Goal: Use online tool/utility: Utilize a website feature to perform a specific function

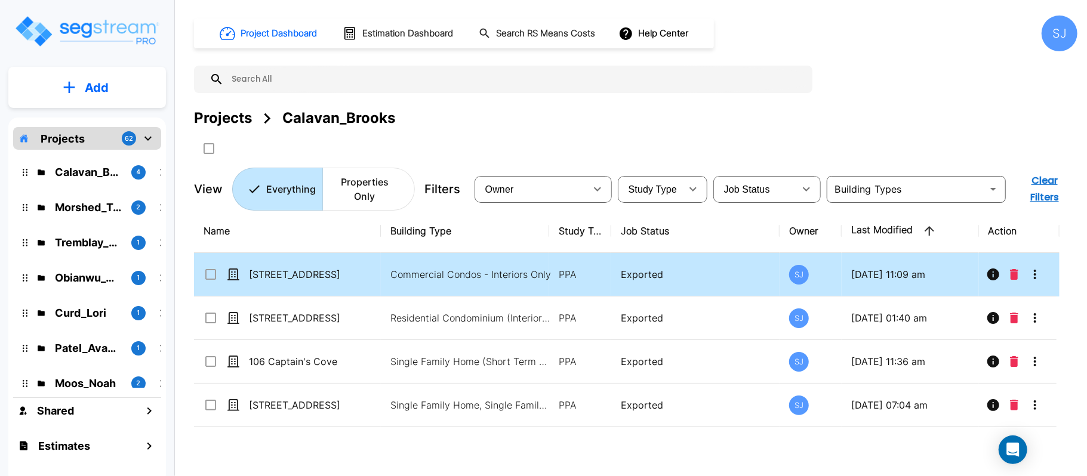
click at [366, 284] on td "[STREET_ADDRESS]" at bounding box center [287, 275] width 187 height 44
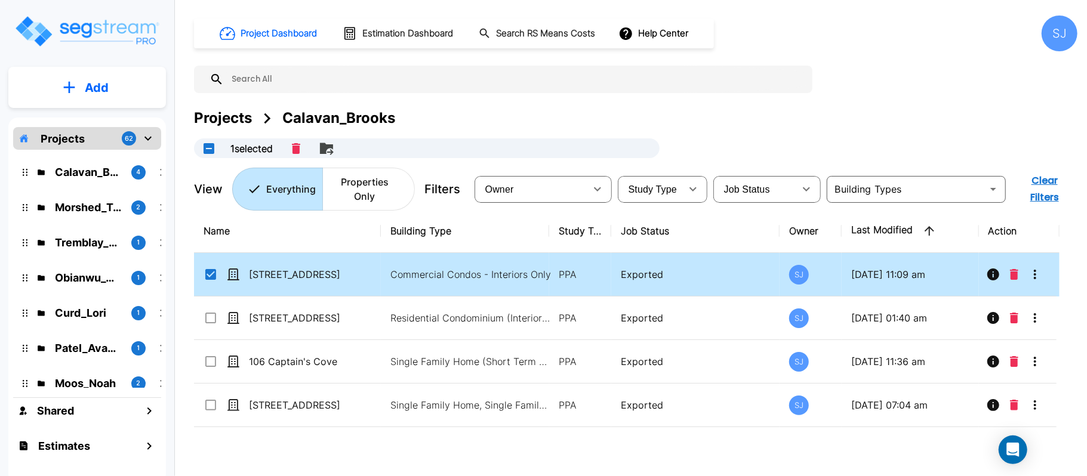
checkbox input "true"
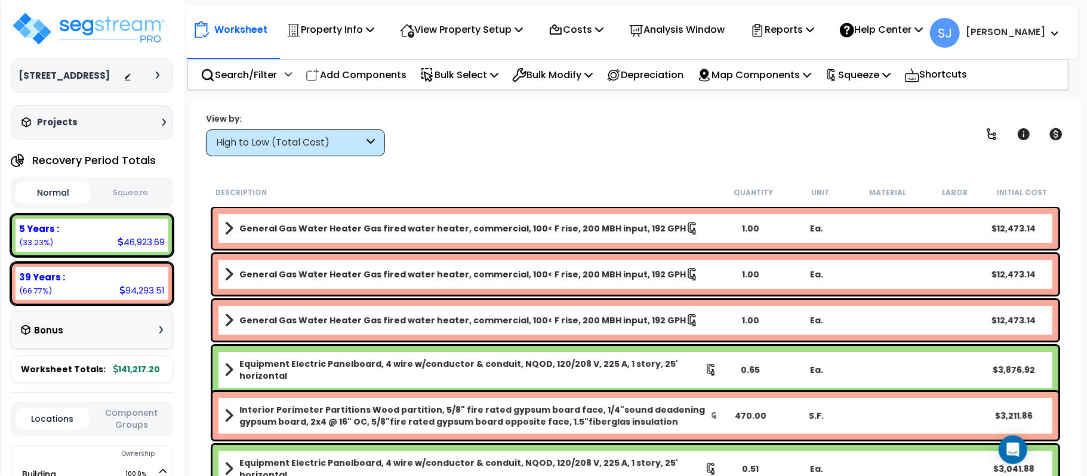
click at [135, 202] on button "Squeeze" at bounding box center [130, 193] width 75 height 21
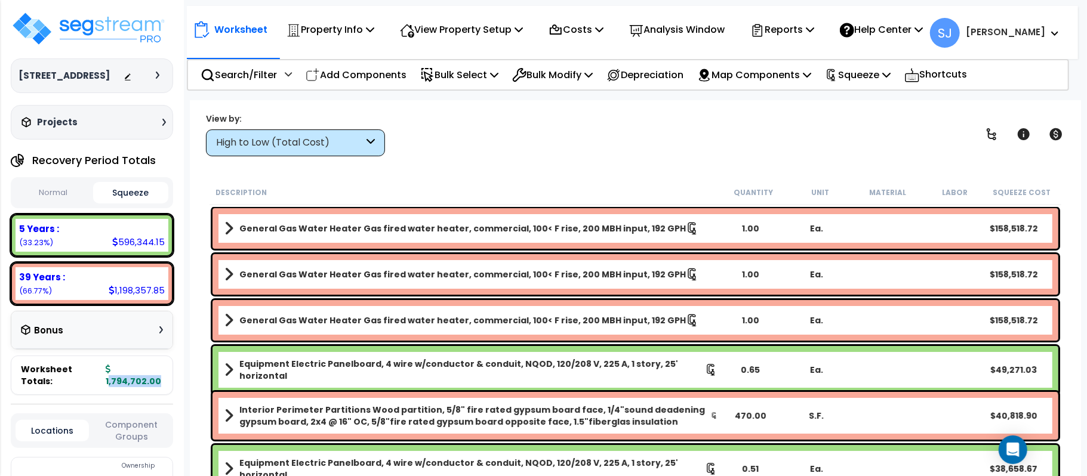
drag, startPoint x: 110, startPoint y: 378, endPoint x: 159, endPoint y: 380, distance: 48.4
click at [159, 380] on b "1,794,702.00" at bounding box center [134, 375] width 56 height 24
click at [107, 374] on icon at bounding box center [108, 369] width 5 height 8
drag, startPoint x: 109, startPoint y: 378, endPoint x: 168, endPoint y: 383, distance: 59.9
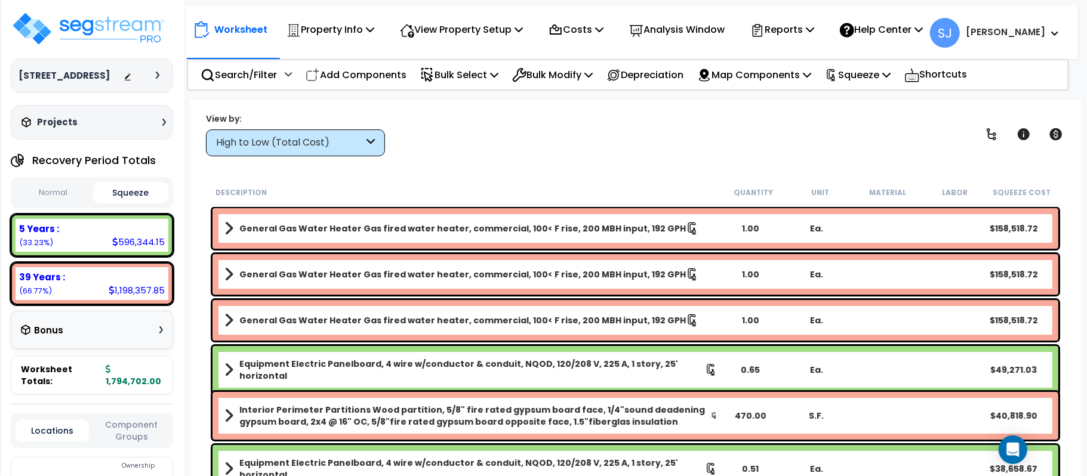
click at [168, 383] on div "Worksheet Totals: 1,794,702.00" at bounding box center [92, 375] width 162 height 39
copy b "1,794,702.00"
click at [148, 248] on div "596,344.15" at bounding box center [138, 242] width 53 height 13
copy div "596,344.15"
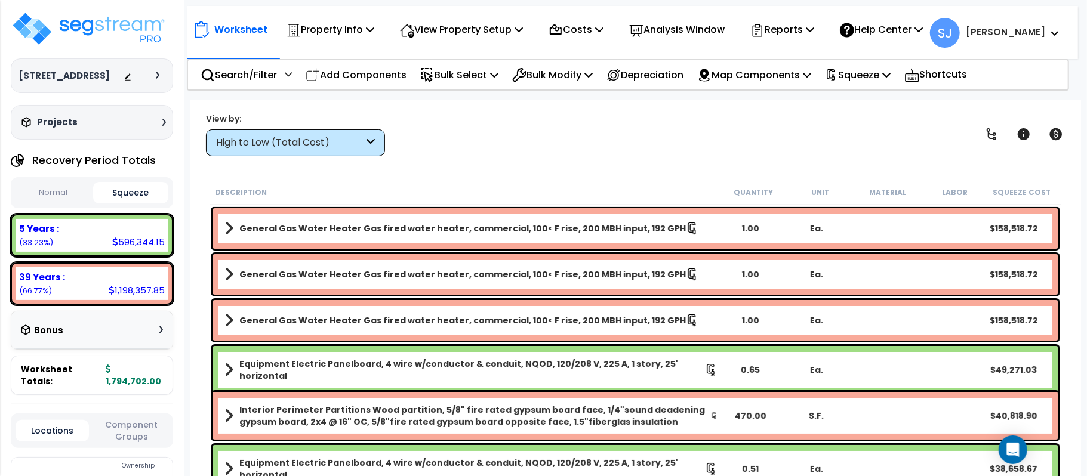
click at [123, 297] on div "1,198,357.85" at bounding box center [137, 290] width 56 height 13
copy div "1,198,357.85"
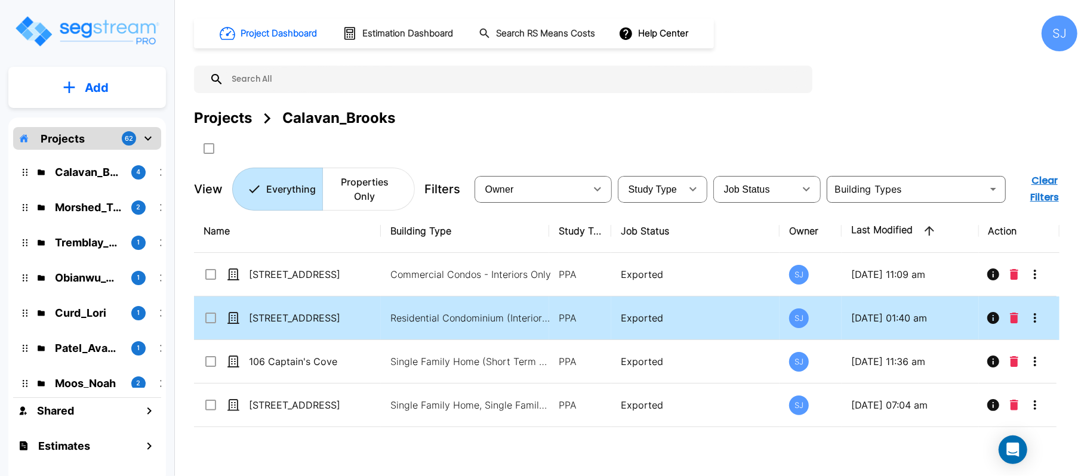
click at [442, 328] on td "Residential Condominium (Interior Only) (Short Term Residential Rental), Reside…" at bounding box center [465, 319] width 168 height 44
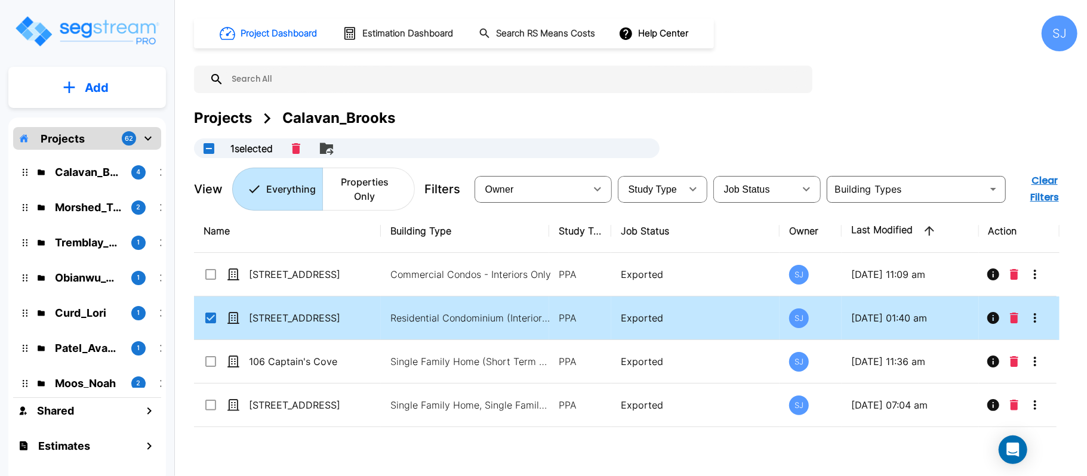
checkbox input "true"
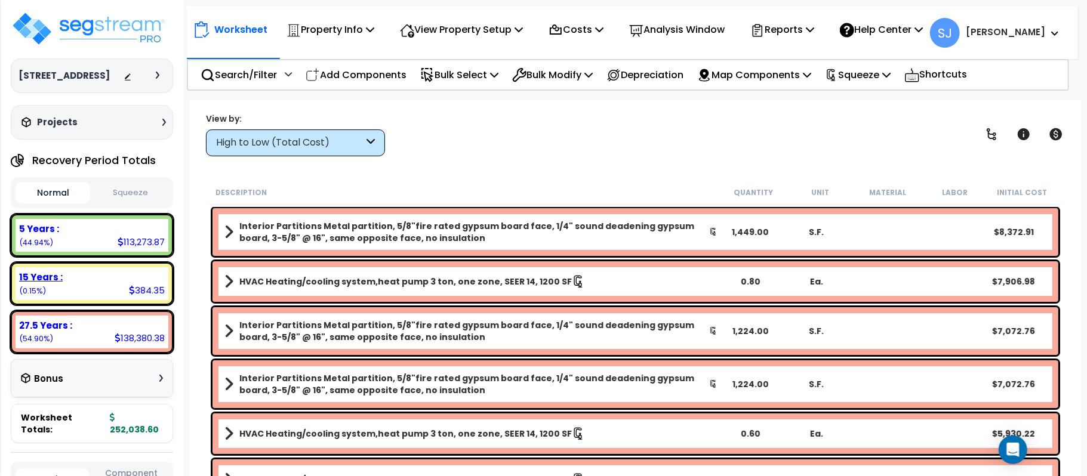
click at [141, 297] on div "384.35" at bounding box center [147, 290] width 36 height 13
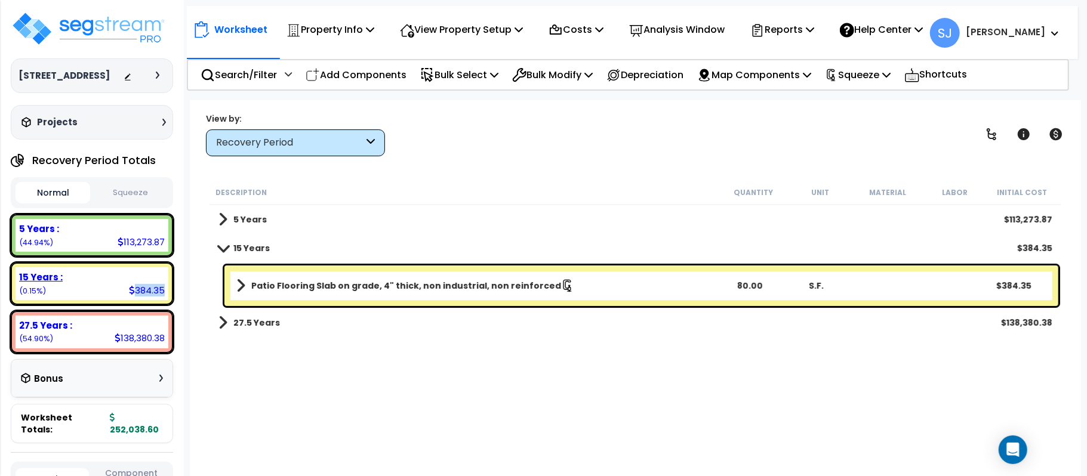
copy div "384.35"
click at [129, 204] on button "Squeeze" at bounding box center [130, 193] width 75 height 21
click at [141, 248] on div "943,816.06" at bounding box center [139, 242] width 51 height 13
copy div "943,816.06"
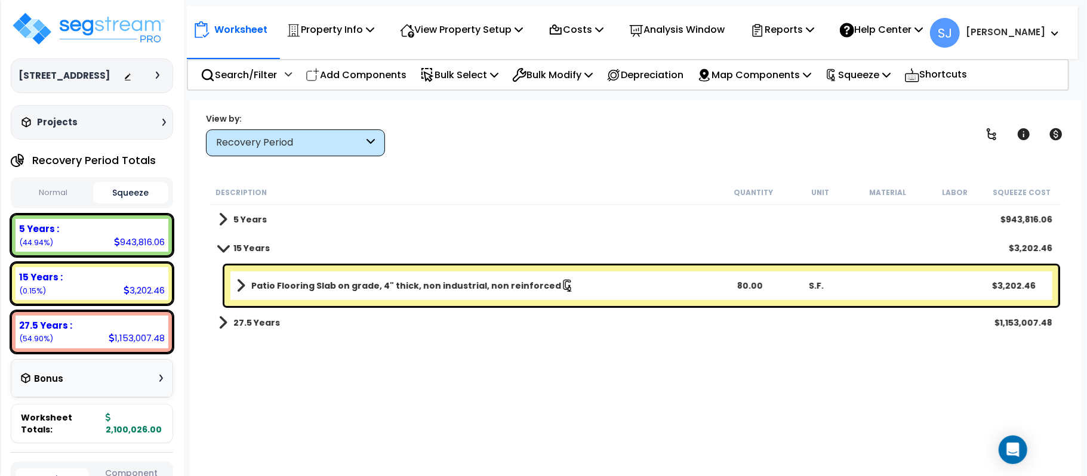
click at [146, 297] on div "3,202.46" at bounding box center [144, 290] width 41 height 13
copy div "3,202.46"
click at [130, 344] on div "1,153,007.48" at bounding box center [137, 338] width 56 height 13
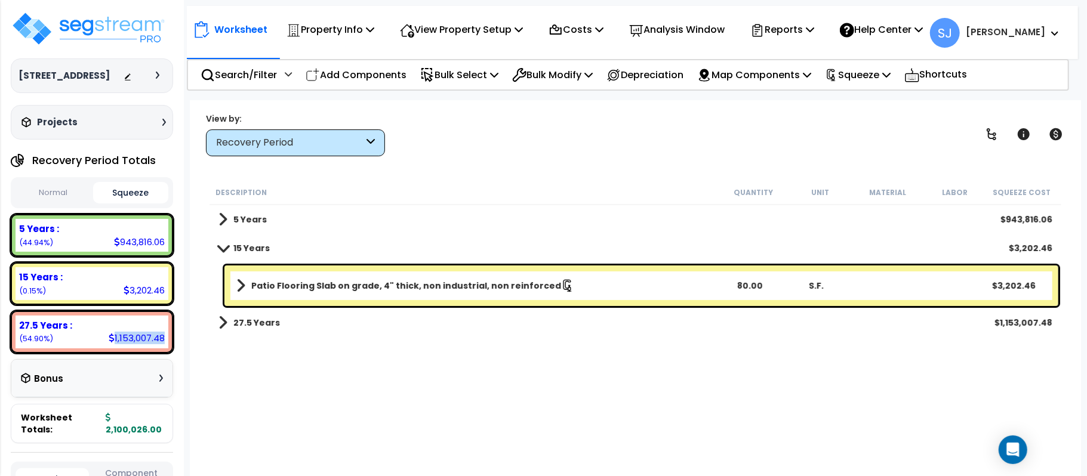
copy div "1,153,007.48"
